Goal: Check status: Check status

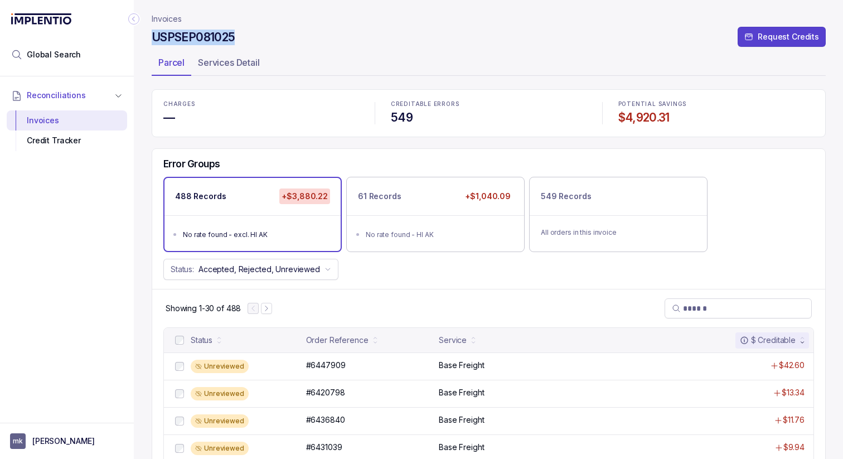
drag, startPoint x: 251, startPoint y: 31, endPoint x: 149, endPoint y: 38, distance: 102.3
click at [149, 38] on div "Invoices USPSEP081025 Request Credits Parcel Services Detail CHARGES — CREDITAB…" at bounding box center [484, 229] width 701 height 459
copy h4 "USPSEP081025"
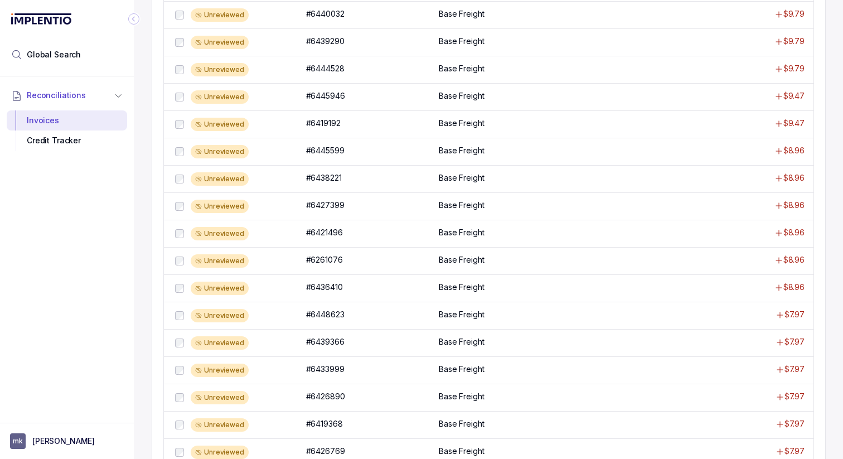
scroll to position [447, 0]
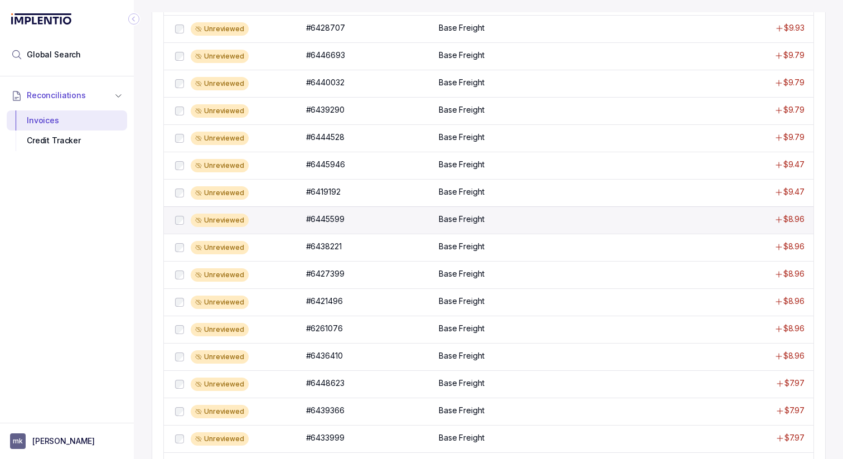
click at [218, 222] on div "Unreviewed" at bounding box center [220, 220] width 58 height 13
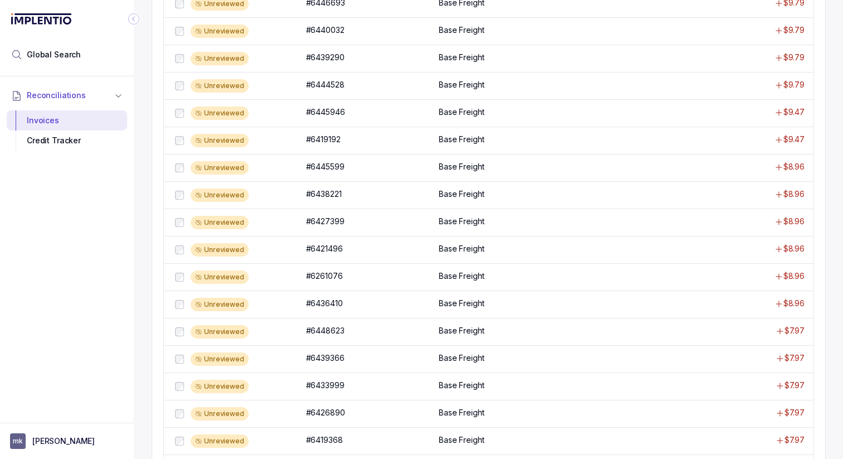
scroll to position [725, 0]
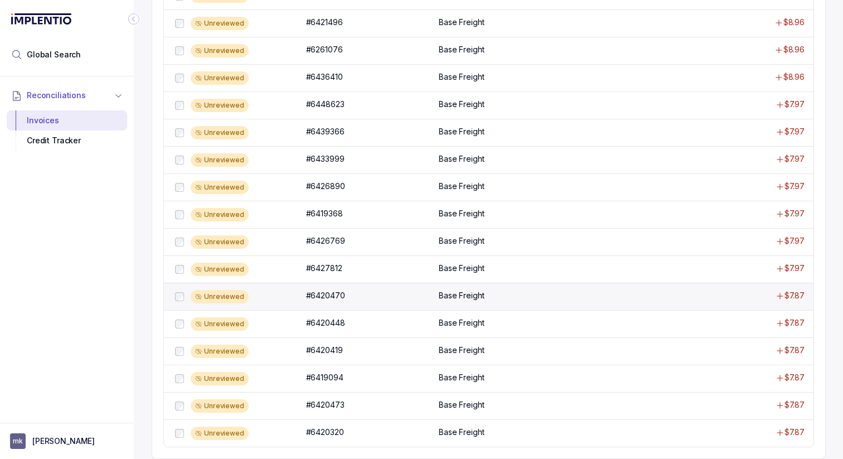
click at [483, 296] on p "Base Freight" at bounding box center [461, 295] width 45 height 11
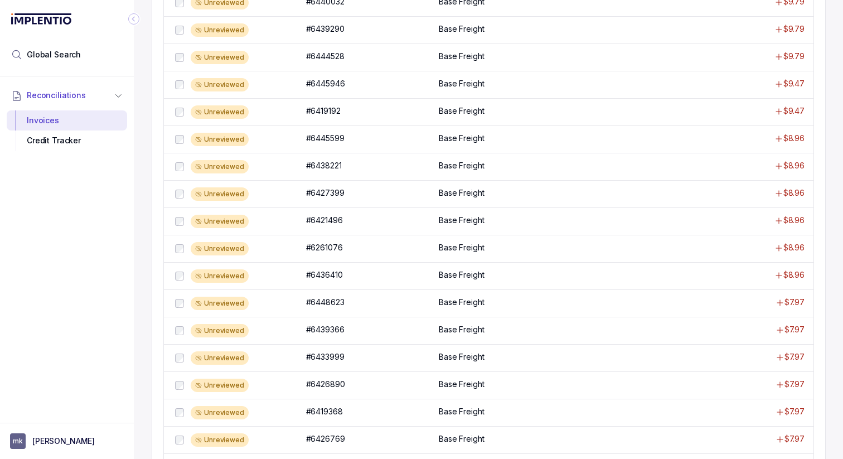
scroll to position [725, 0]
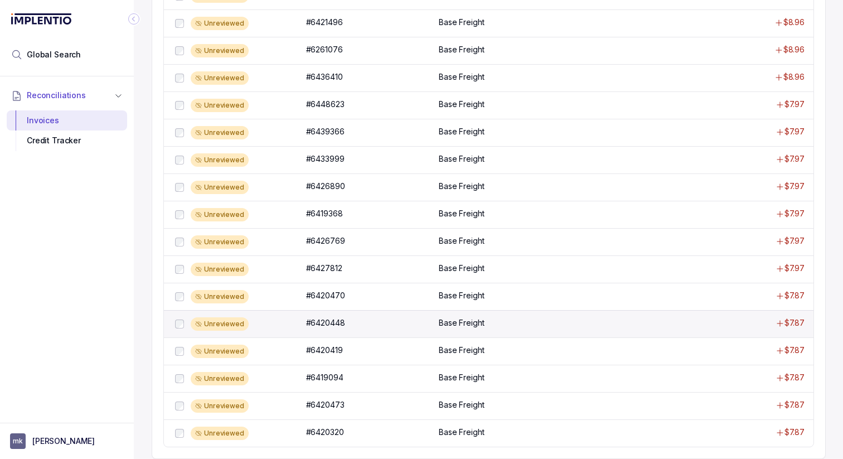
click at [323, 312] on div "Unreviewed #6420448 #6420448 Base Freight $7.87" at bounding box center [489, 323] width 650 height 27
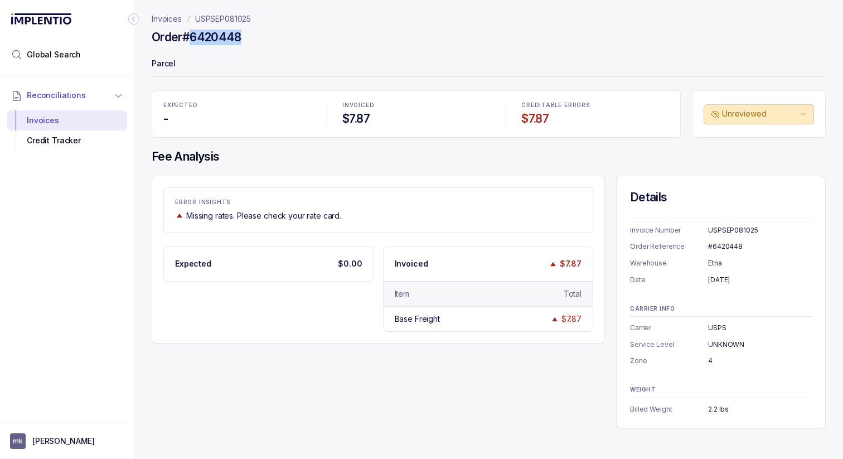
drag, startPoint x: 246, startPoint y: 38, endPoint x: 191, endPoint y: 37, distance: 55.2
click at [191, 37] on div "Order #6420448" at bounding box center [489, 39] width 674 height 20
copy h4 "6420448"
click at [61, 59] on span "Global Search" at bounding box center [54, 54] width 54 height 11
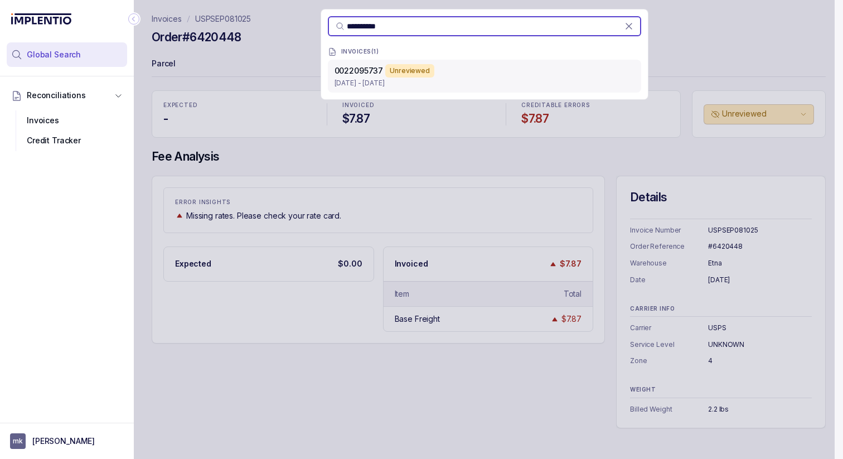
type input "**********"
click at [396, 67] on div "Unreviewed" at bounding box center [409, 70] width 49 height 13
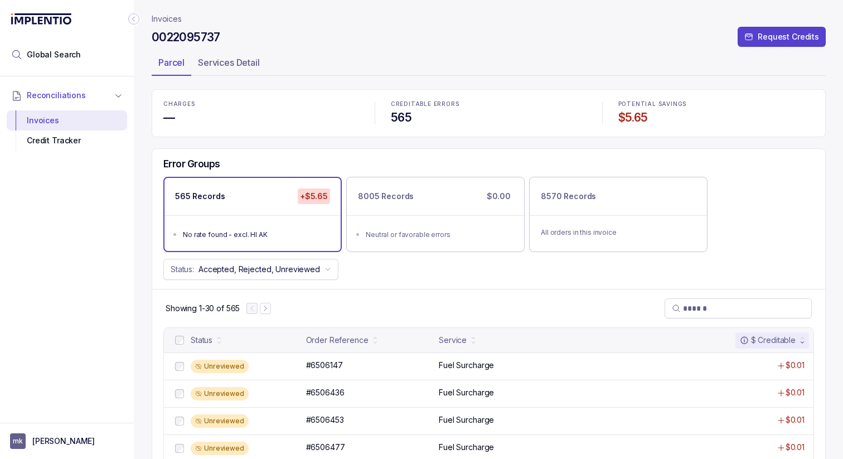
click at [797, 332] on div "$ Creditable" at bounding box center [772, 340] width 74 height 16
click at [796, 337] on div "$ Creditable" at bounding box center [768, 340] width 56 height 11
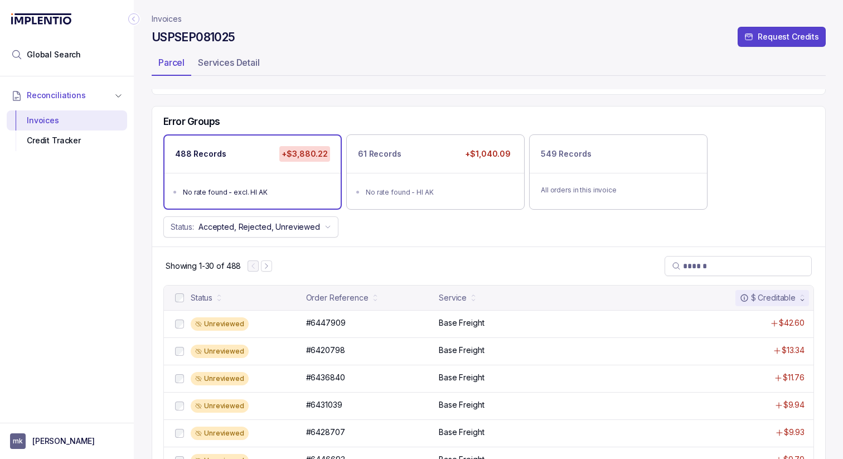
scroll to position [45, 0]
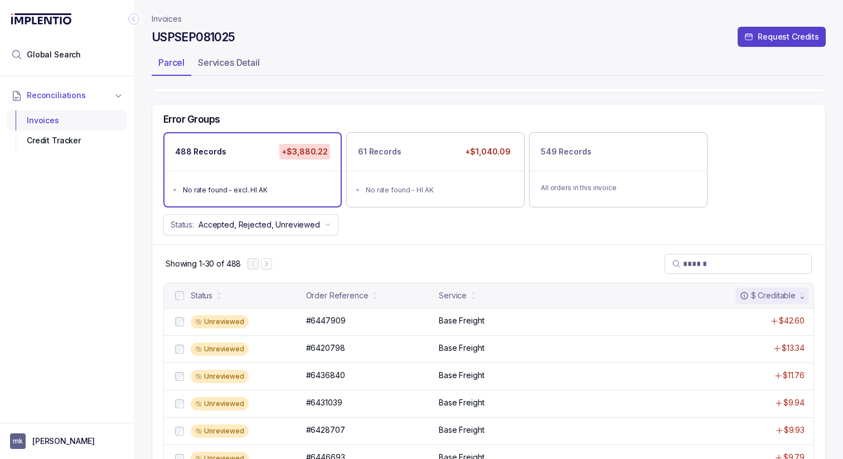
click at [47, 113] on div "Invoices" at bounding box center [67, 120] width 103 height 20
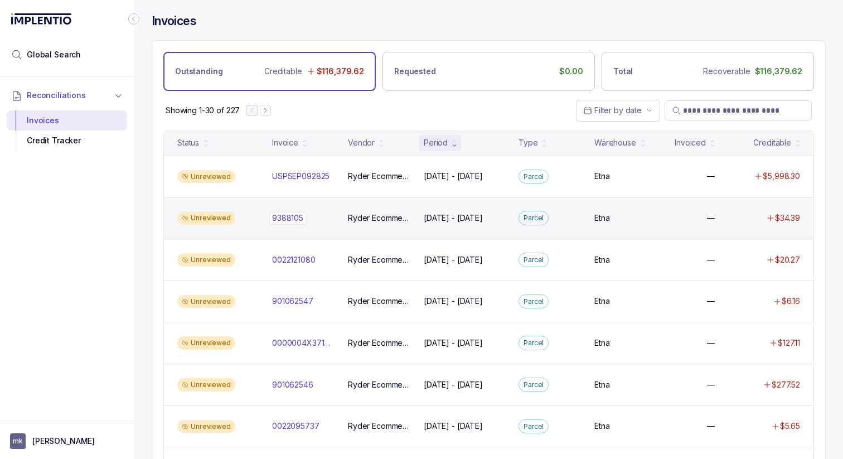
click at [286, 216] on p "9388105" at bounding box center [287, 218] width 37 height 12
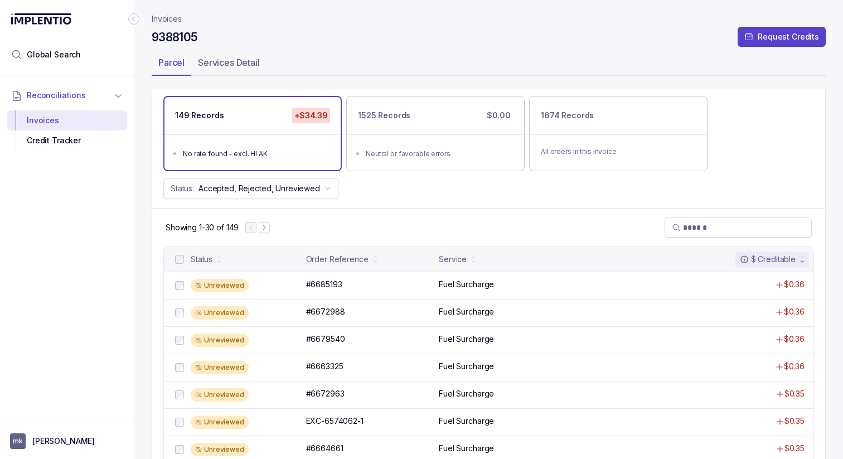
scroll to position [68, 0]
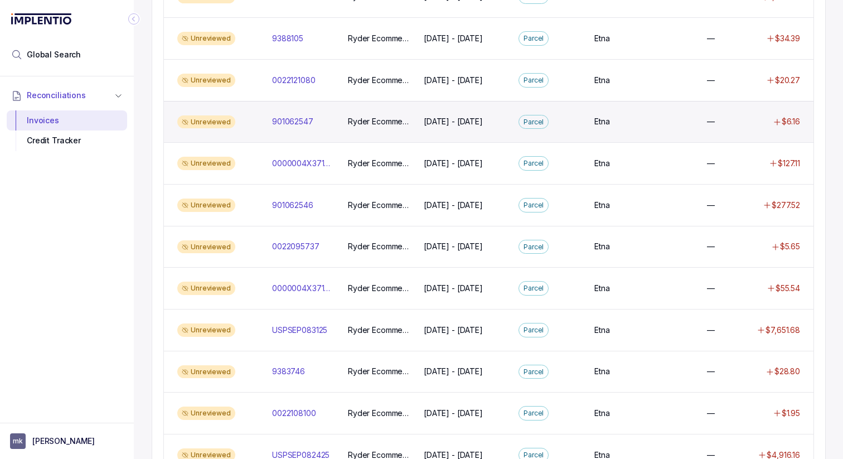
scroll to position [196, 0]
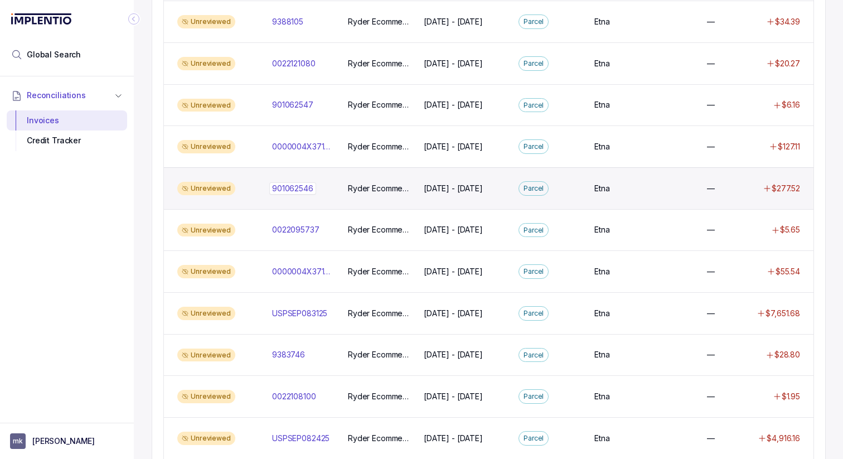
click at [298, 191] on p "901062546" at bounding box center [292, 188] width 47 height 12
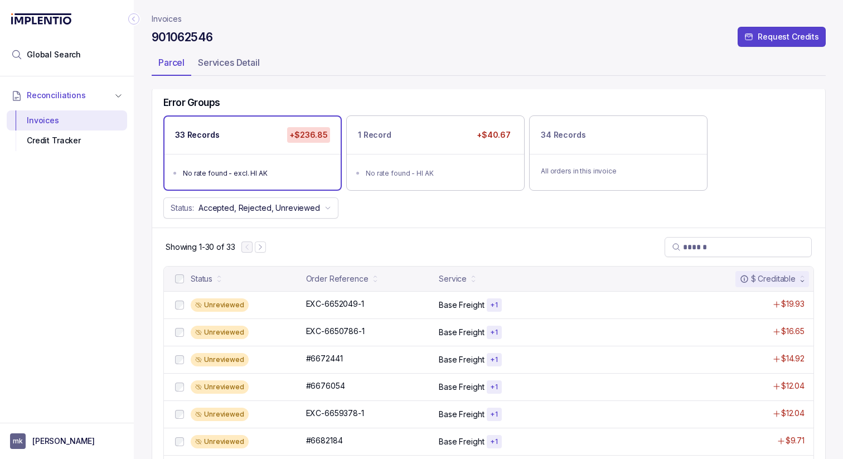
scroll to position [62, 0]
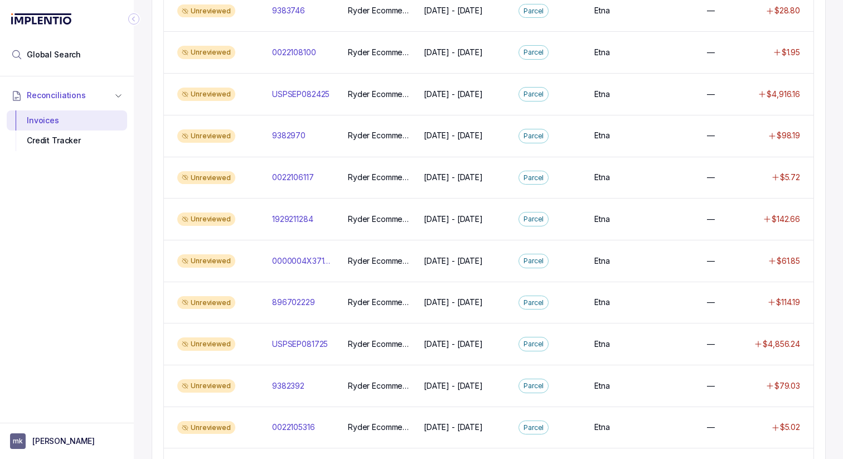
scroll to position [544, 0]
